Goal: Use online tool/utility: Utilize a website feature to perform a specific function

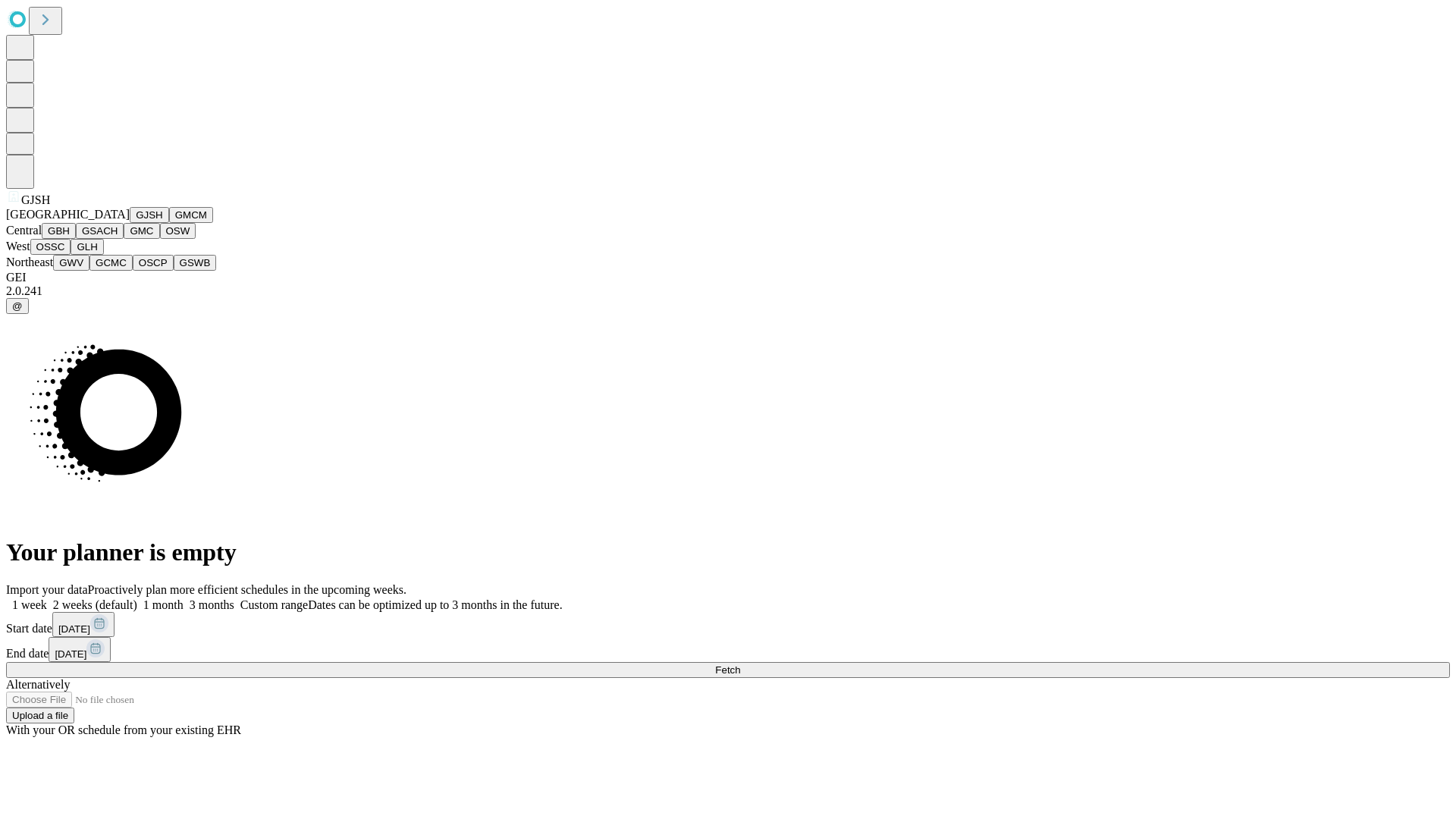
click at [130, 223] on button "GJSH" at bounding box center [150, 214] width 39 height 16
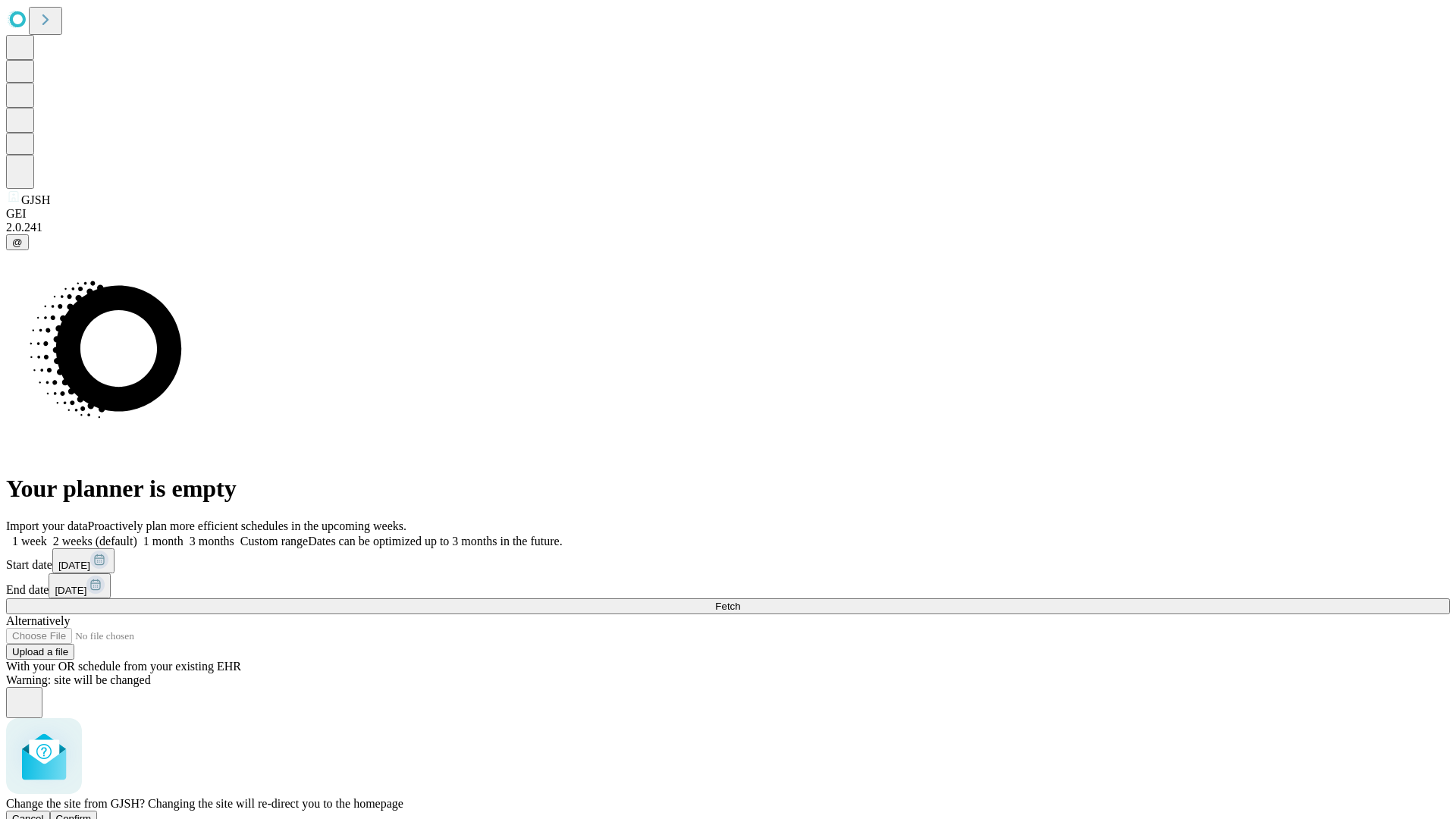
click at [92, 812] on span "Confirm" at bounding box center [73, 818] width 35 height 12
click at [137, 535] on label "2 weeks (default)" at bounding box center [92, 541] width 90 height 13
click at [740, 600] on span "Fetch" at bounding box center [727, 606] width 25 height 12
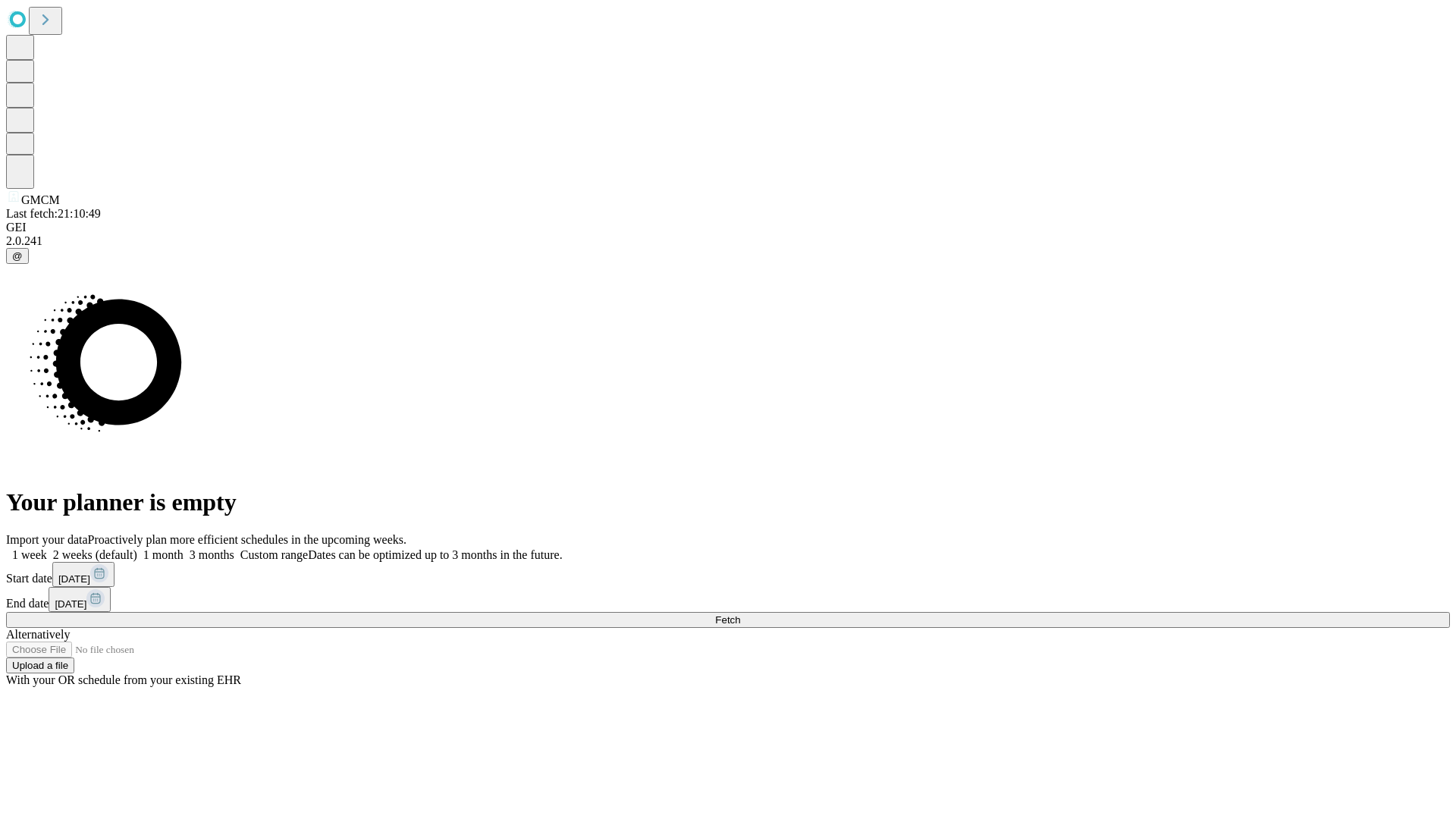
click at [740, 614] on span "Fetch" at bounding box center [727, 619] width 25 height 12
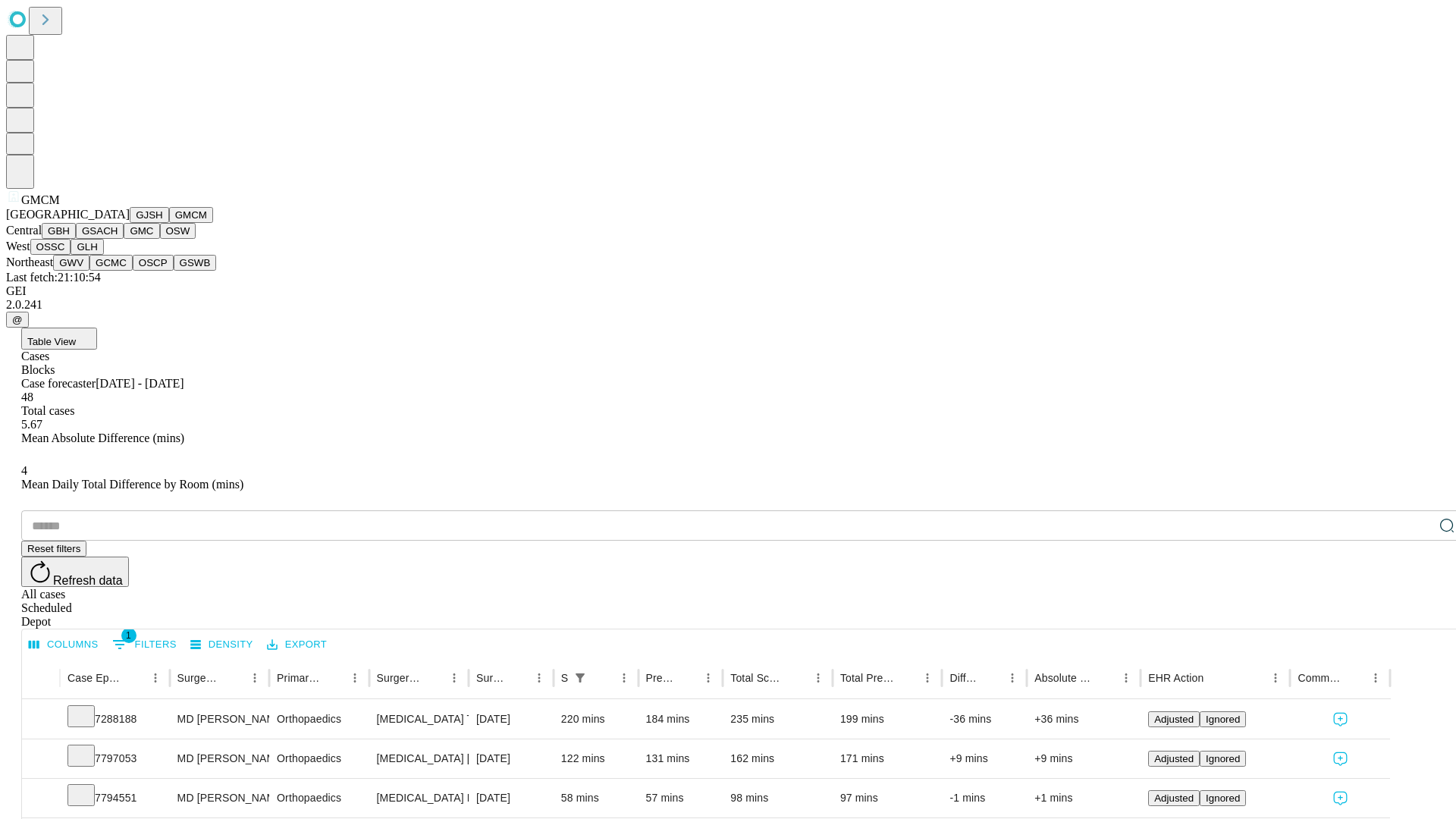
click at [76, 239] on button "GBH" at bounding box center [59, 230] width 35 height 16
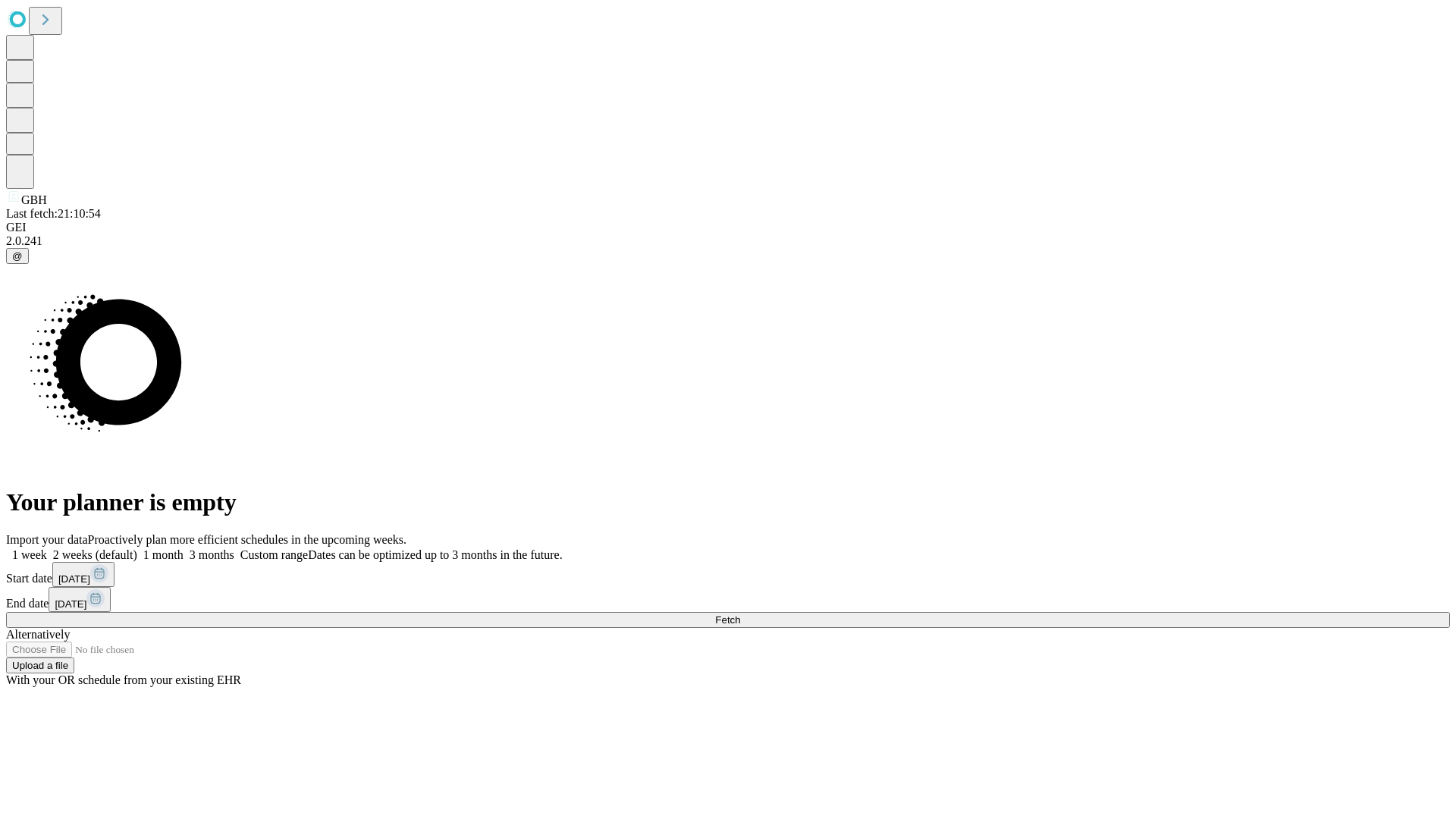
click at [740, 614] on span "Fetch" at bounding box center [727, 619] width 25 height 12
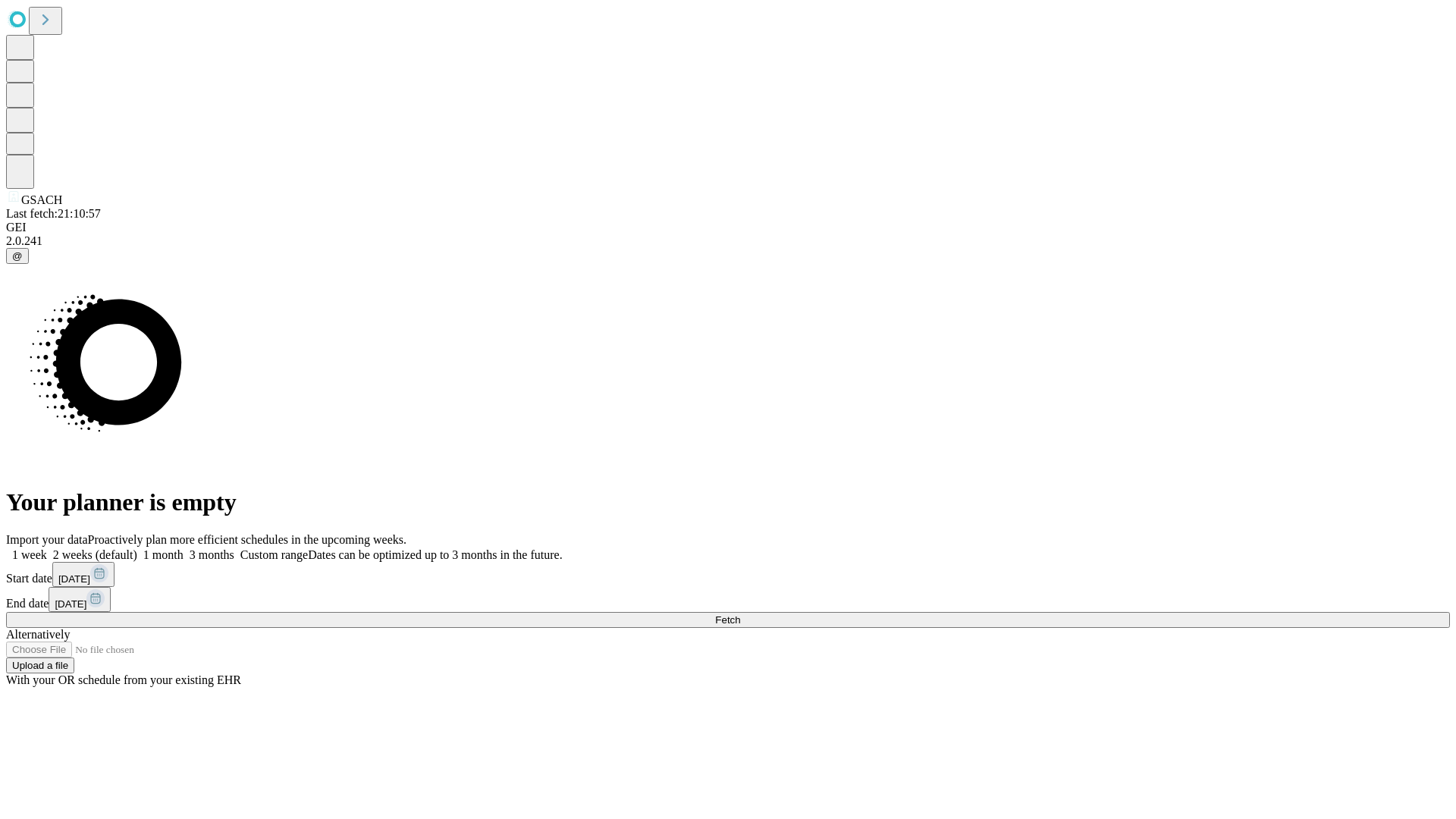
click at [137, 548] on label "2 weeks (default)" at bounding box center [92, 554] width 90 height 13
click at [740, 614] on span "Fetch" at bounding box center [727, 619] width 25 height 12
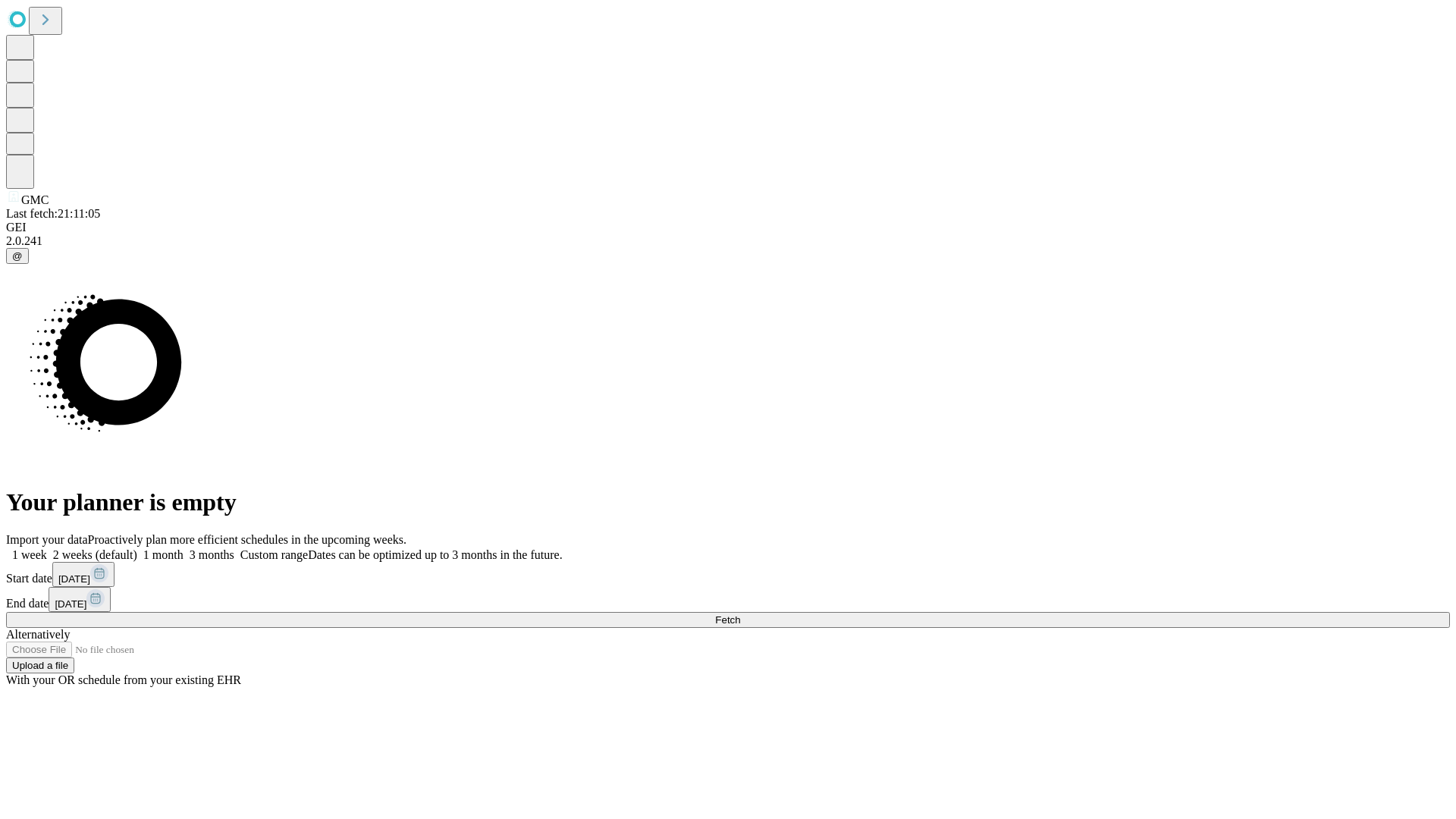
click at [137, 548] on label "2 weeks (default)" at bounding box center [92, 554] width 90 height 13
click at [740, 614] on span "Fetch" at bounding box center [727, 619] width 25 height 12
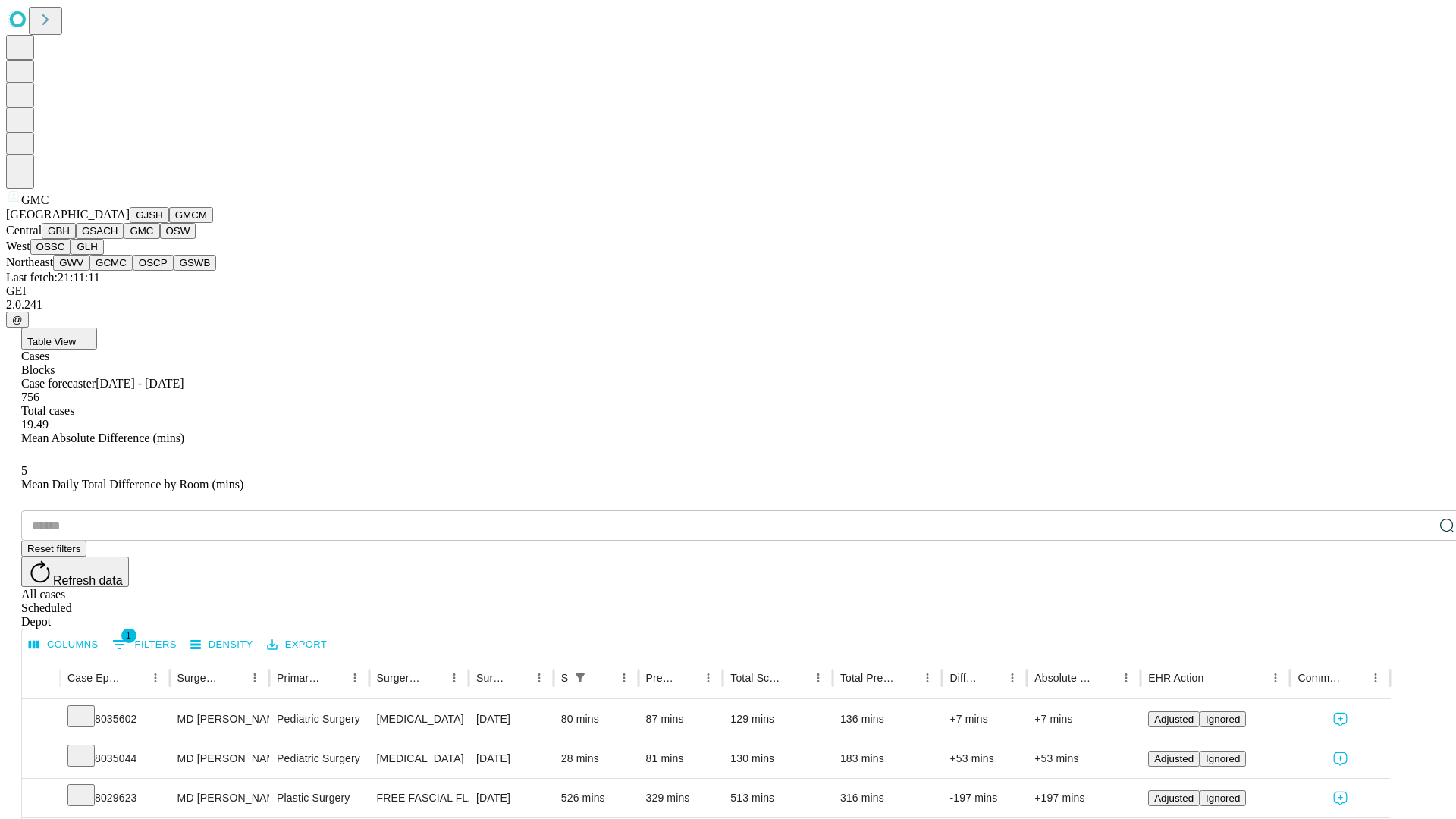
click at [160, 239] on button "OSW" at bounding box center [178, 230] width 36 height 16
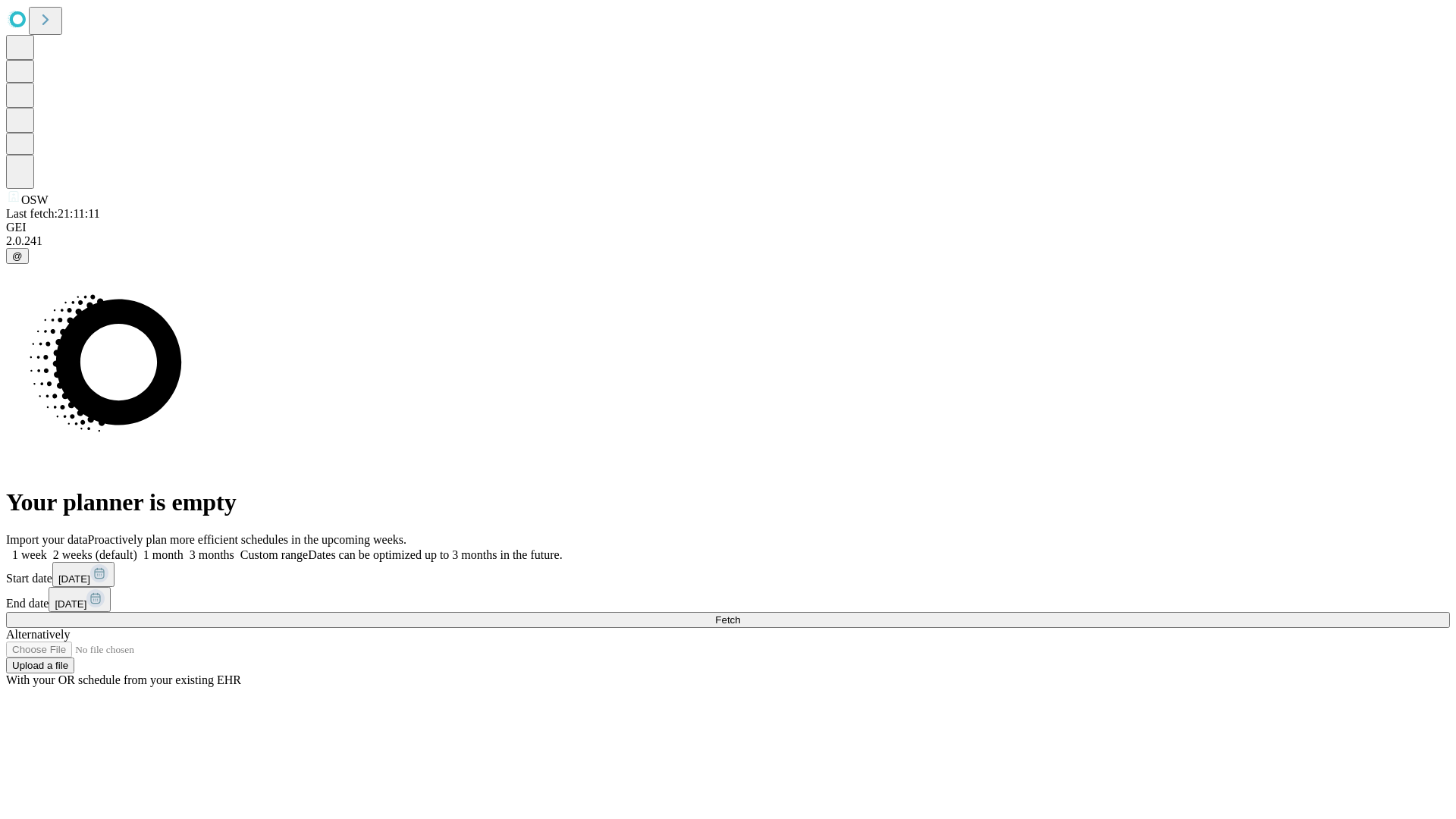
click at [740, 614] on span "Fetch" at bounding box center [727, 619] width 25 height 12
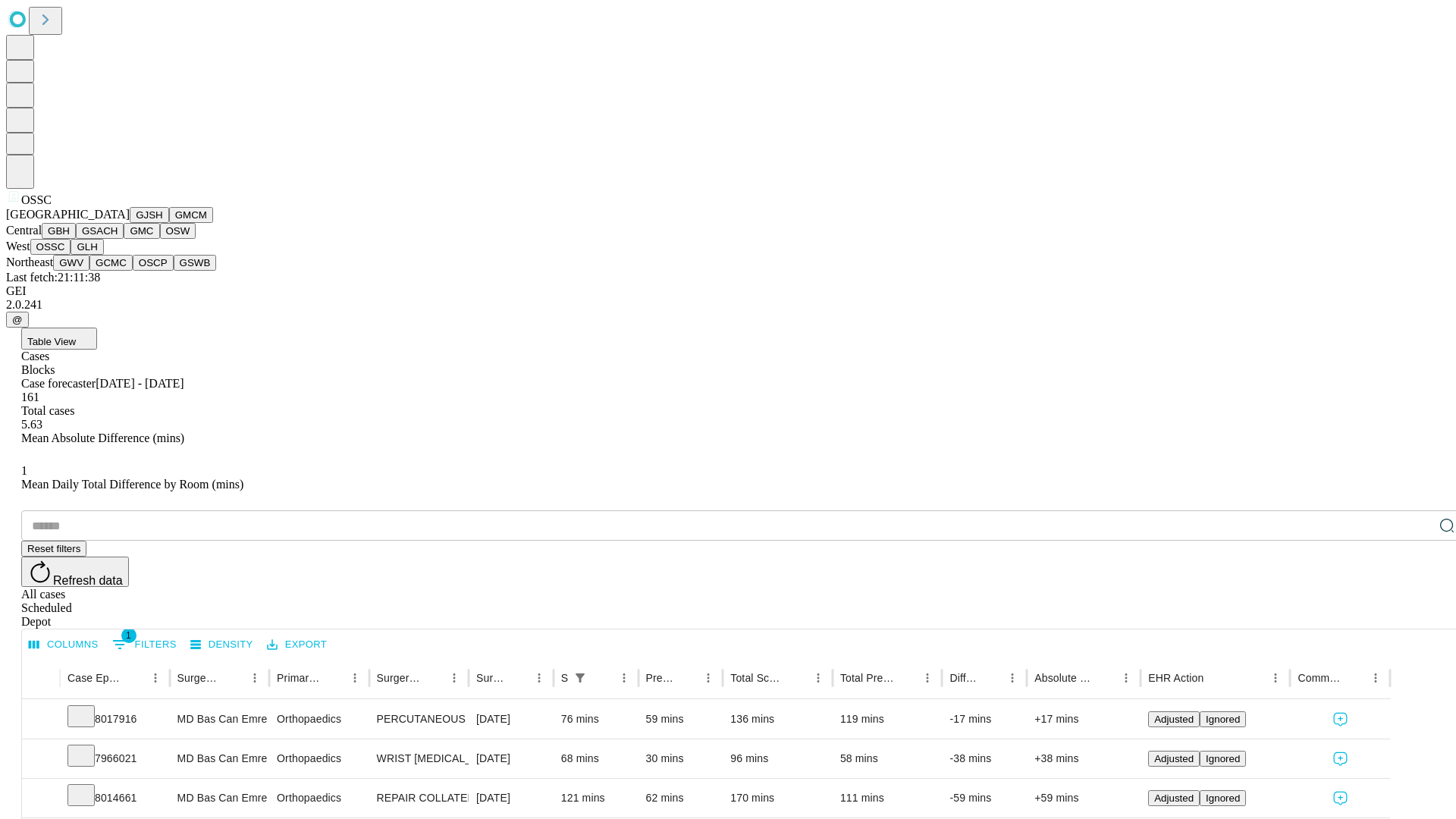
click at [103, 255] on button "GLH" at bounding box center [87, 246] width 33 height 16
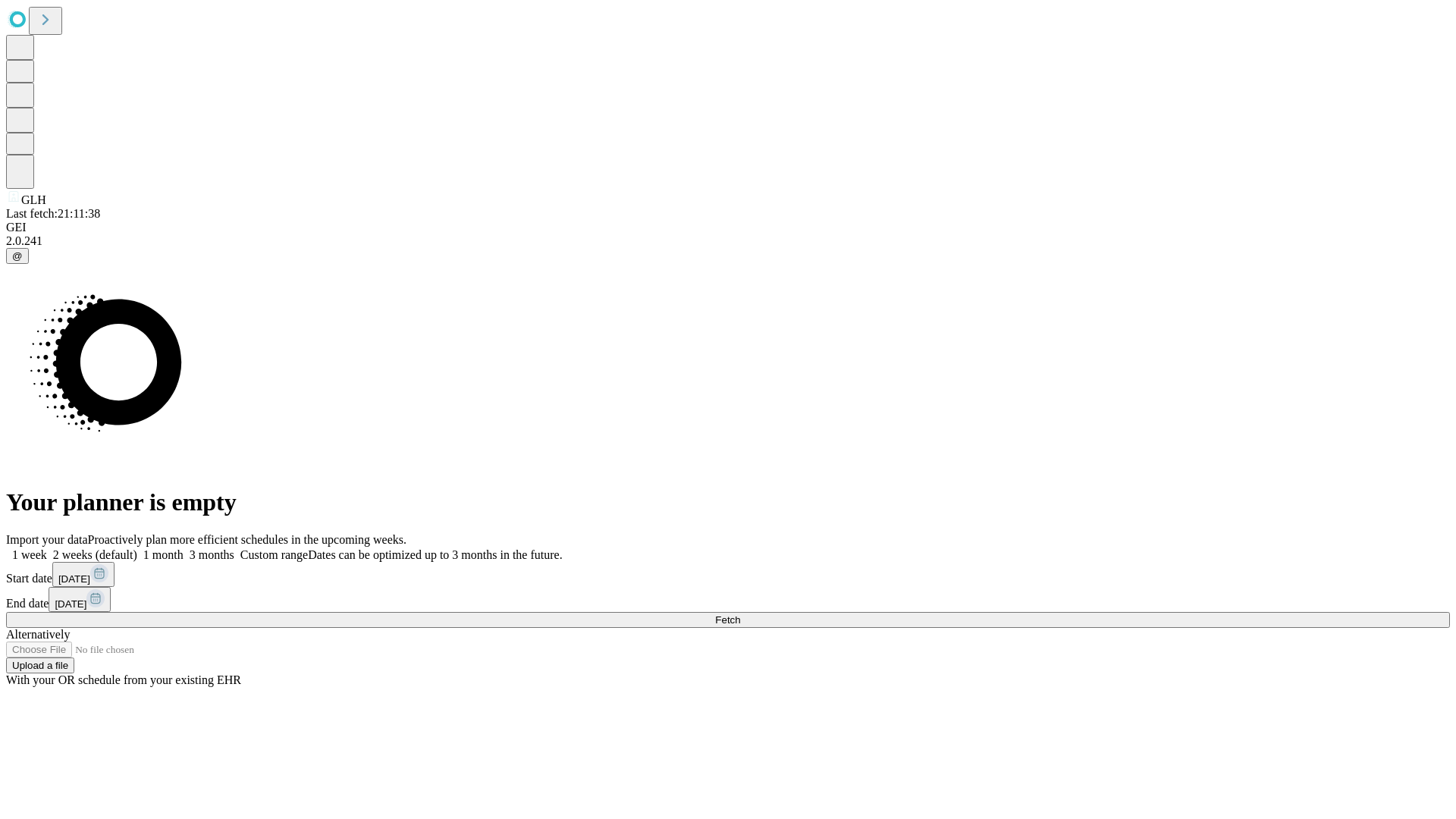
click at [137, 548] on label "2 weeks (default)" at bounding box center [92, 554] width 90 height 13
click at [740, 614] on span "Fetch" at bounding box center [727, 619] width 25 height 12
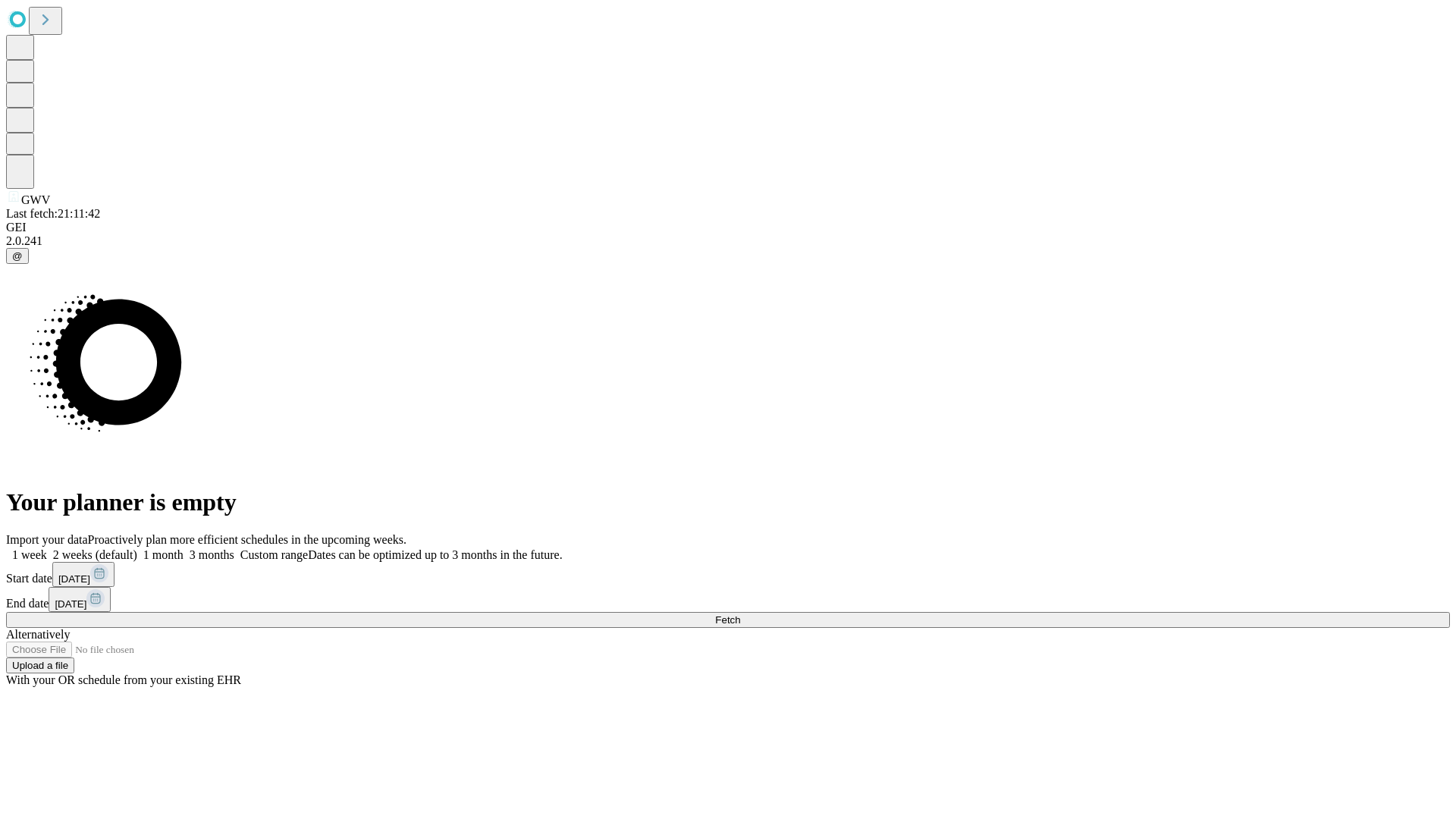
click at [740, 614] on span "Fetch" at bounding box center [727, 619] width 25 height 12
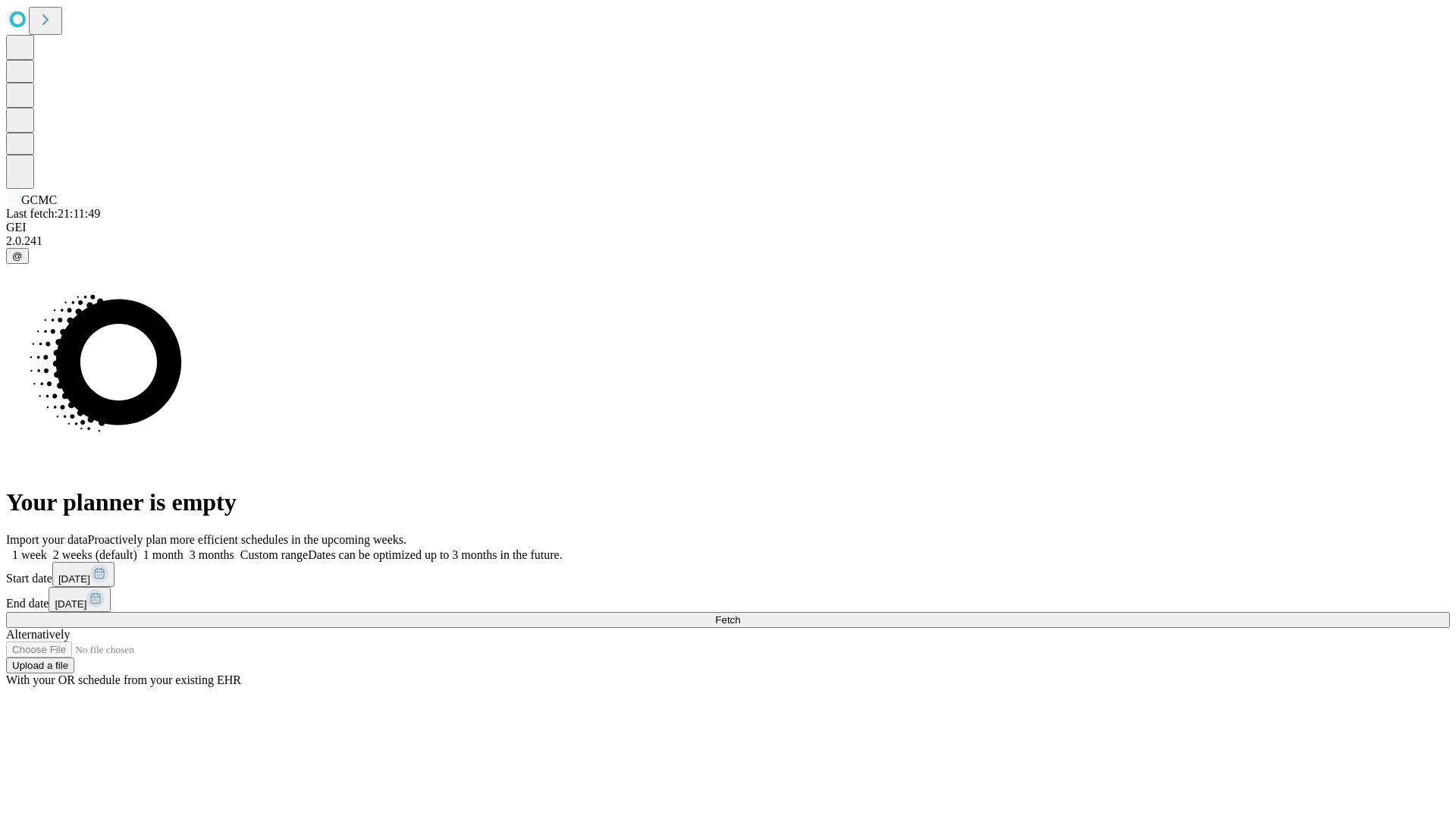
click at [740, 614] on span "Fetch" at bounding box center [727, 619] width 25 height 12
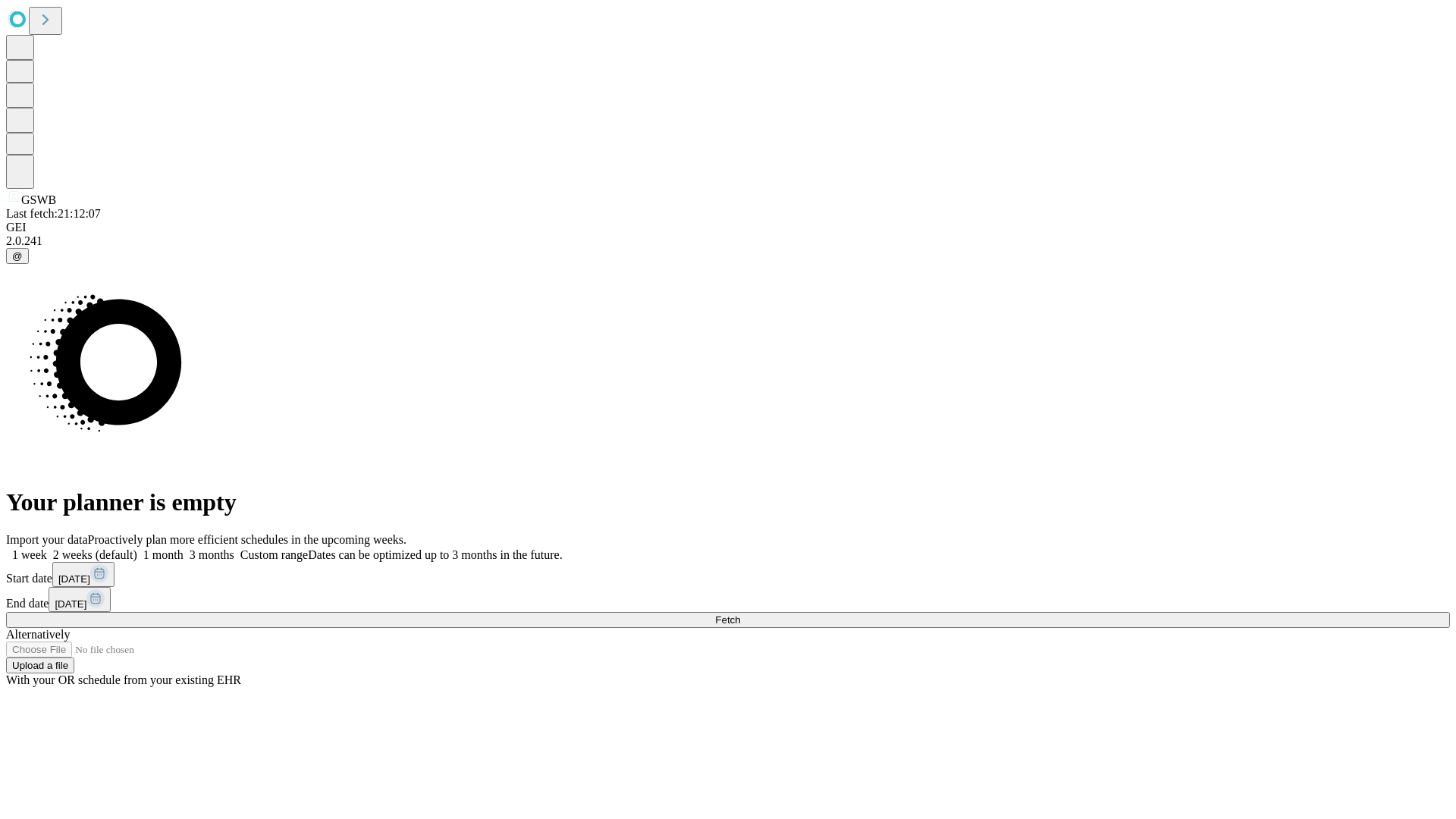
click at [137, 548] on label "2 weeks (default)" at bounding box center [92, 554] width 90 height 13
click at [740, 614] on span "Fetch" at bounding box center [727, 619] width 25 height 12
